Goal: Task Accomplishment & Management: Manage account settings

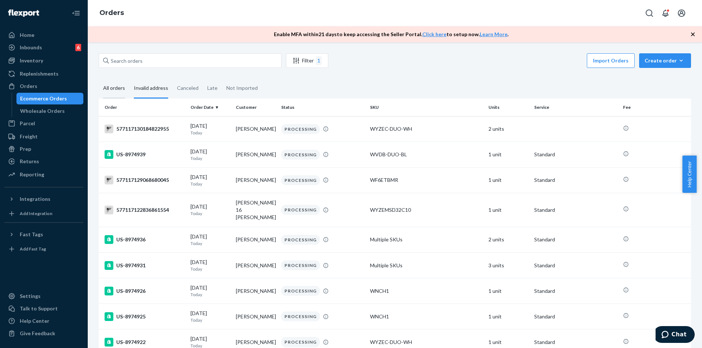
click at [109, 91] on div "All orders" at bounding box center [114, 89] width 22 height 20
click at [99, 79] on input "All orders" at bounding box center [99, 79] width 0 height 0
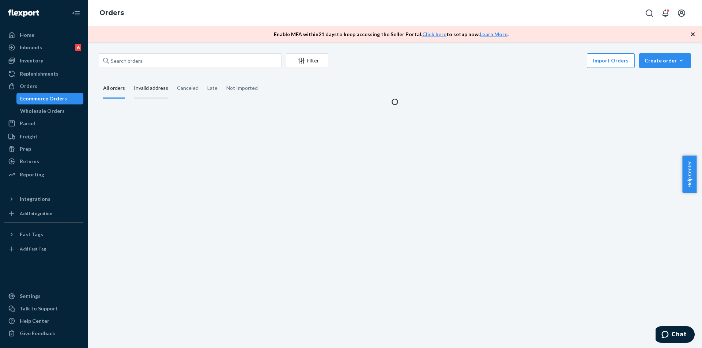
click at [143, 87] on div "Invalid address" at bounding box center [151, 89] width 34 height 20
click at [129, 79] on input "Invalid address" at bounding box center [129, 79] width 0 height 0
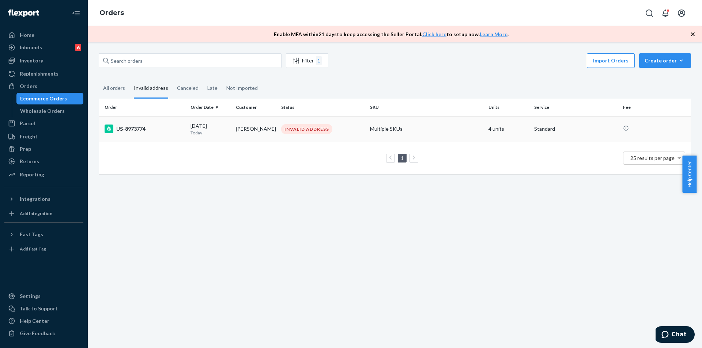
click at [223, 137] on td "[DATE] [DATE]" at bounding box center [210, 129] width 45 height 26
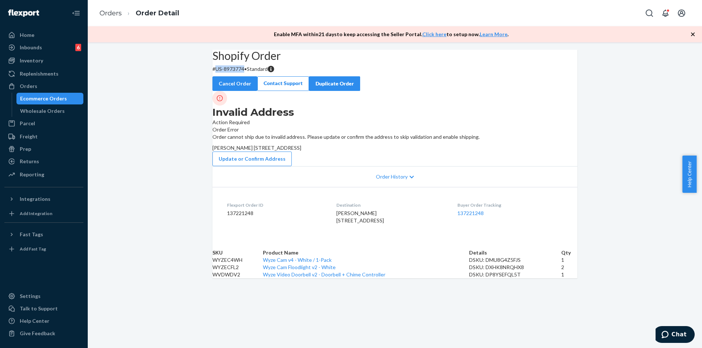
drag, startPoint x: 228, startPoint y: 88, endPoint x: 256, endPoint y: 90, distance: 27.8
click at [256, 73] on p "# US-8973774 • Standard" at bounding box center [394, 68] width 365 height 7
copy p "US-8973774"
click at [275, 126] on div "Invalid Address Action Required" at bounding box center [394, 108] width 365 height 35
click at [634, 171] on div "Shopify Order # US-8973774 • Standard Cancel Order Contact Support Duplicate Or…" at bounding box center [395, 164] width 614 height 229
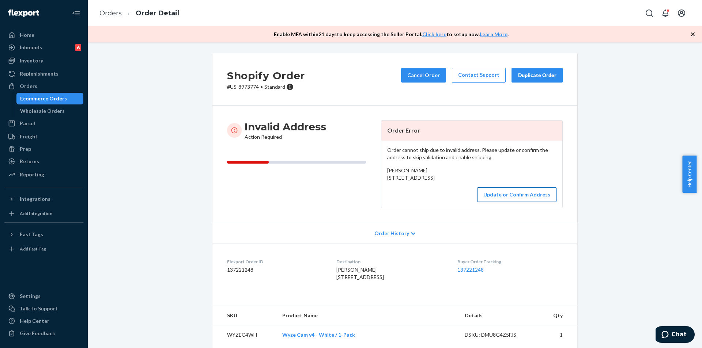
click at [513, 202] on button "Update or Confirm Address" at bounding box center [516, 195] width 79 height 15
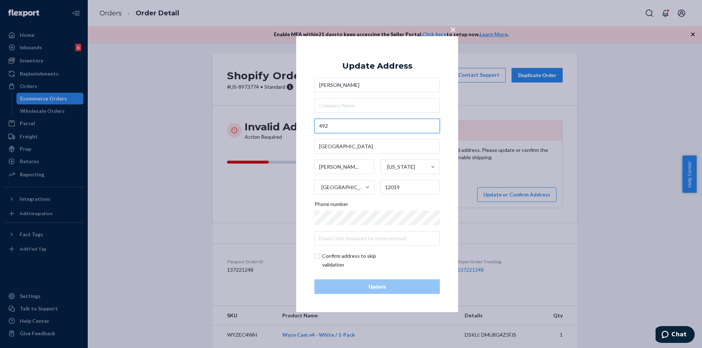
click at [337, 126] on input "492" at bounding box center [376, 126] width 125 height 15
paste input "Stage Rd"
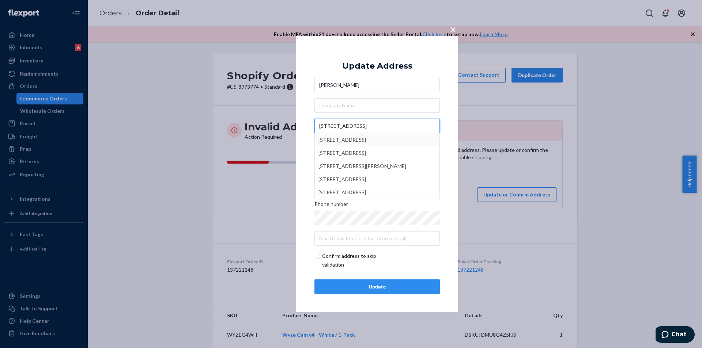
type input "492 Stage Rd"
click at [447, 93] on div "× Update Address David Taplin 492 Stage Rd 492 Stage Rd, Plainfield, NH, USA 49…" at bounding box center [377, 174] width 162 height 276
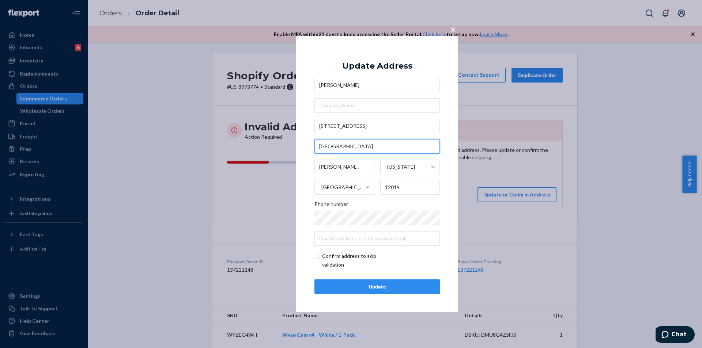
click at [356, 148] on input "Stage Road" at bounding box center [376, 146] width 125 height 15
click at [452, 28] on span "×" at bounding box center [453, 29] width 6 height 12
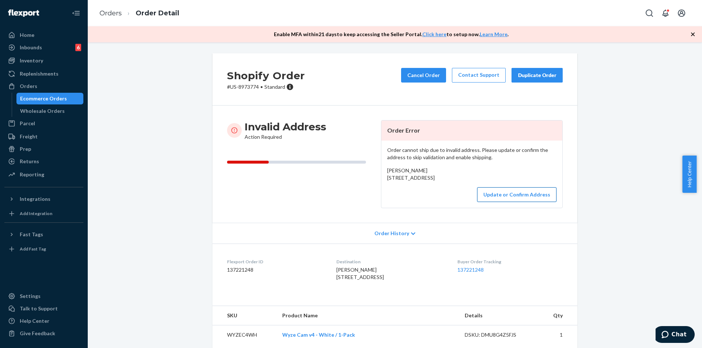
click at [510, 202] on button "Update or Confirm Address" at bounding box center [516, 195] width 79 height 15
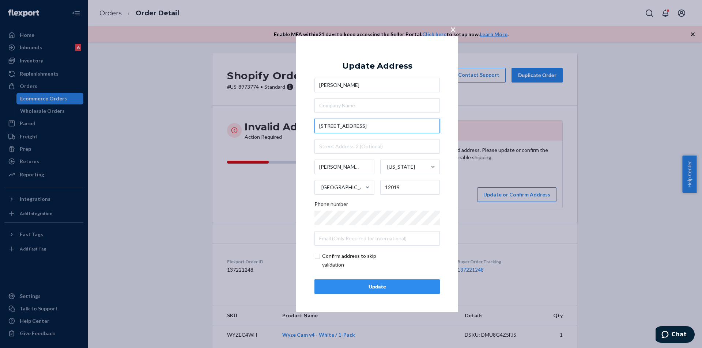
click at [377, 129] on input "492 Stage Rd" at bounding box center [376, 126] width 125 height 15
click at [400, 202] on div "Phone number" at bounding box center [376, 206] width 125 height 10
click at [283, 241] on div "× Update Address David Taplin 492 Stage Rd Charlton New York United States 1201…" at bounding box center [351, 174] width 702 height 348
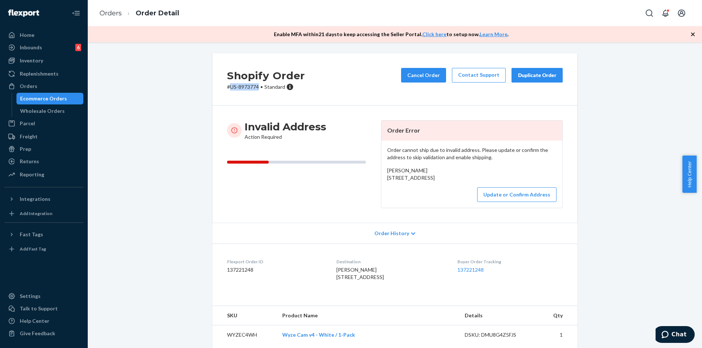
drag, startPoint x: 228, startPoint y: 86, endPoint x: 256, endPoint y: 89, distance: 27.9
click at [256, 89] on p "# US-8973774 • Standard" at bounding box center [266, 86] width 78 height 7
copy p "US-8973774"
click at [505, 202] on button "Update or Confirm Address" at bounding box center [516, 195] width 79 height 15
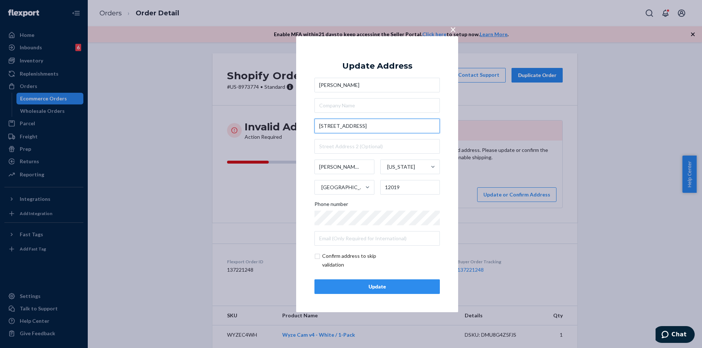
click at [392, 127] on input "492 Stage Rd" at bounding box center [376, 126] width 125 height 15
click at [383, 288] on div "Update" at bounding box center [377, 286] width 113 height 7
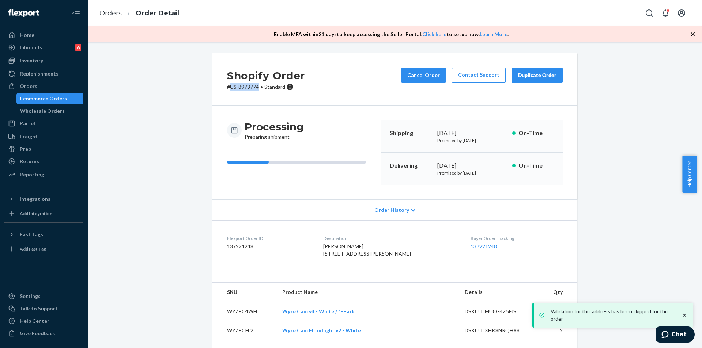
drag, startPoint x: 228, startPoint y: 86, endPoint x: 256, endPoint y: 87, distance: 27.8
click at [256, 87] on p "# US-8973774 • Standard" at bounding box center [266, 86] width 78 height 7
copy p "US-8973774"
click at [53, 99] on div "Ecommerce Orders" at bounding box center [43, 98] width 47 height 7
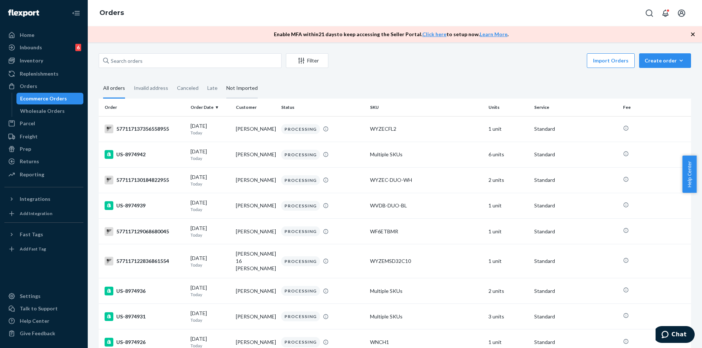
click at [160, 88] on div "Invalid address" at bounding box center [151, 88] width 34 height 19
click at [129, 79] on input "Invalid address" at bounding box center [129, 79] width 0 height 0
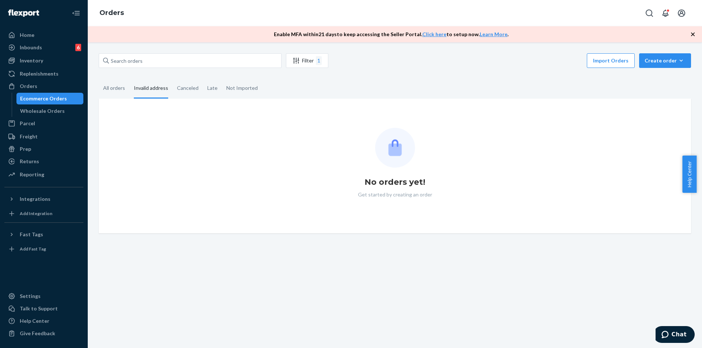
click at [113, 78] on div "Filter 1 Import Orders Create order Ecommerce order Removal order All orders In…" at bounding box center [394, 143] width 603 height 180
click at [133, 84] on div "Invalid address" at bounding box center [150, 89] width 43 height 20
click at [129, 79] on input "Invalid address" at bounding box center [129, 79] width 0 height 0
drag, startPoint x: 127, startPoint y: 87, endPoint x: 133, endPoint y: 88, distance: 5.5
click at [127, 87] on div "All orders" at bounding box center [114, 88] width 31 height 19
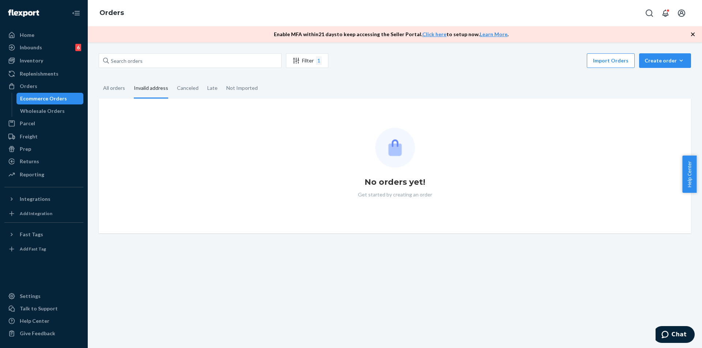
click at [99, 79] on input "All orders" at bounding box center [99, 79] width 0 height 0
click at [134, 88] on div "Invalid address" at bounding box center [151, 89] width 34 height 20
click at [129, 79] on input "Invalid address" at bounding box center [129, 79] width 0 height 0
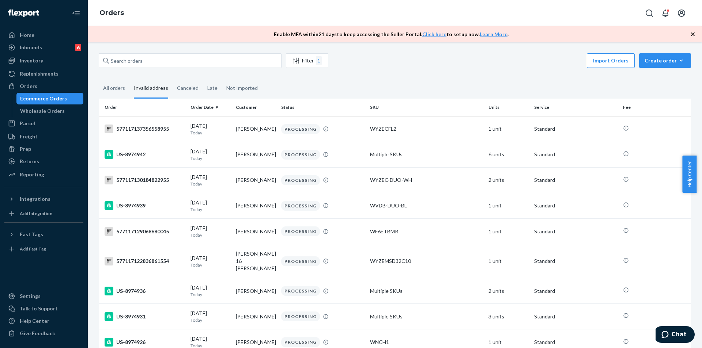
drag, startPoint x: 113, startPoint y: 88, endPoint x: 136, endPoint y: 85, distance: 23.2
click at [113, 88] on div "All orders" at bounding box center [114, 88] width 22 height 19
click at [99, 79] on input "All orders" at bounding box center [99, 79] width 0 height 0
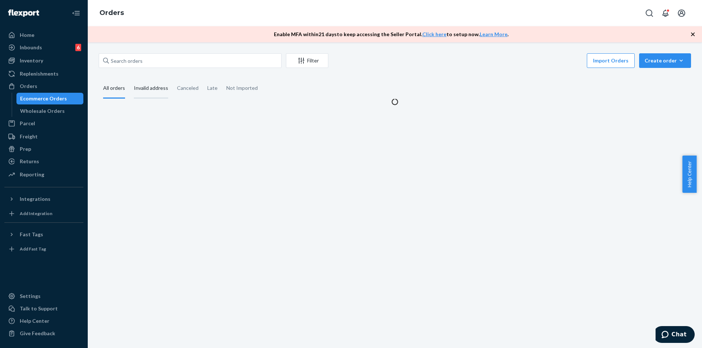
click at [147, 85] on div "Invalid address" at bounding box center [151, 89] width 34 height 20
click at [129, 79] on input "Invalid address" at bounding box center [129, 79] width 0 height 0
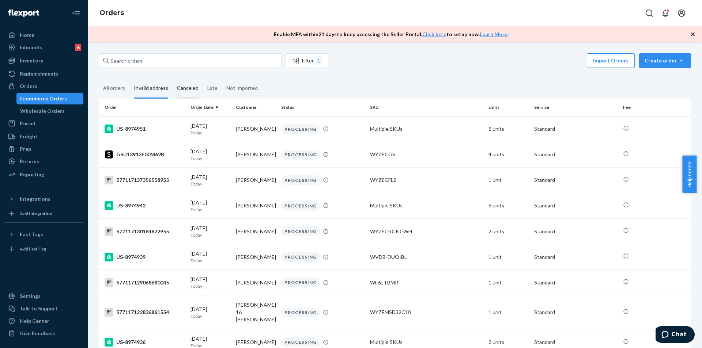
click at [180, 87] on div "Canceled" at bounding box center [188, 89] width 22 height 20
click at [173, 79] on input "Canceled" at bounding box center [173, 79] width 0 height 0
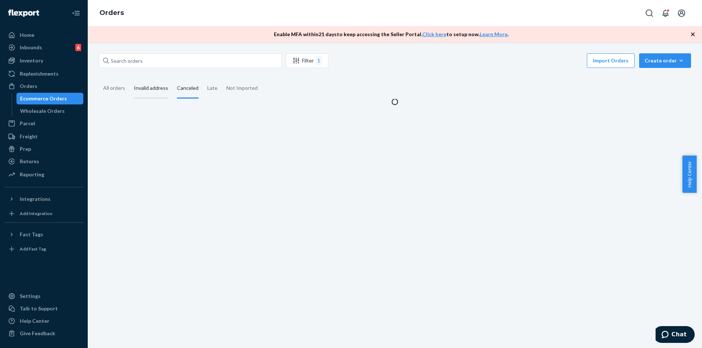
click at [146, 87] on div "Invalid address" at bounding box center [151, 89] width 34 height 20
click at [129, 79] on input "Invalid address" at bounding box center [129, 79] width 0 height 0
